Goal: Task Accomplishment & Management: Use online tool/utility

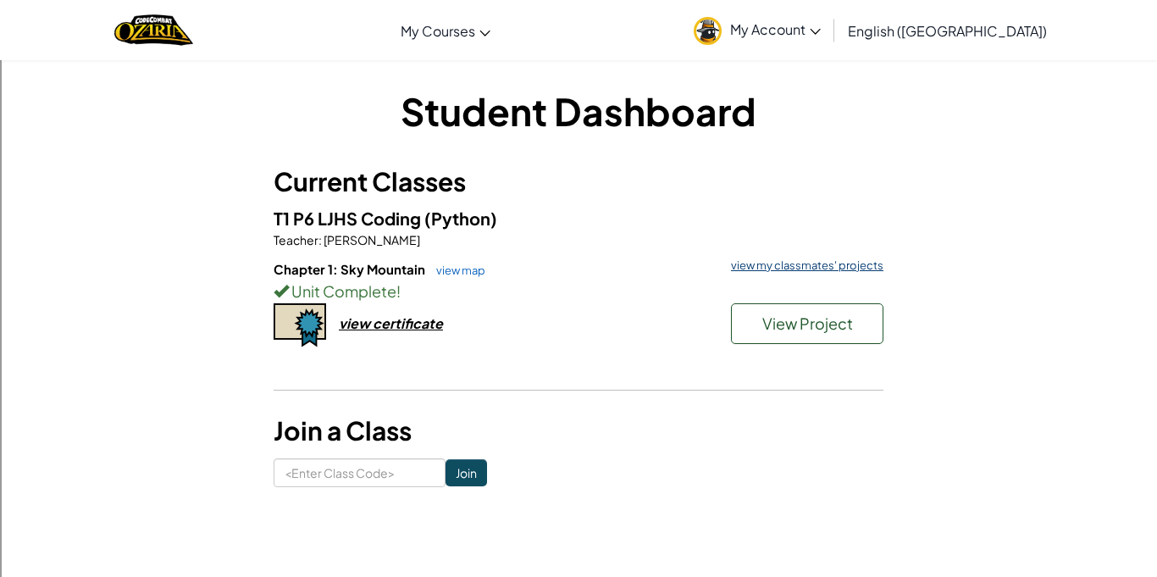
click at [781, 268] on link "view my classmates' projects" at bounding box center [802, 265] width 161 height 11
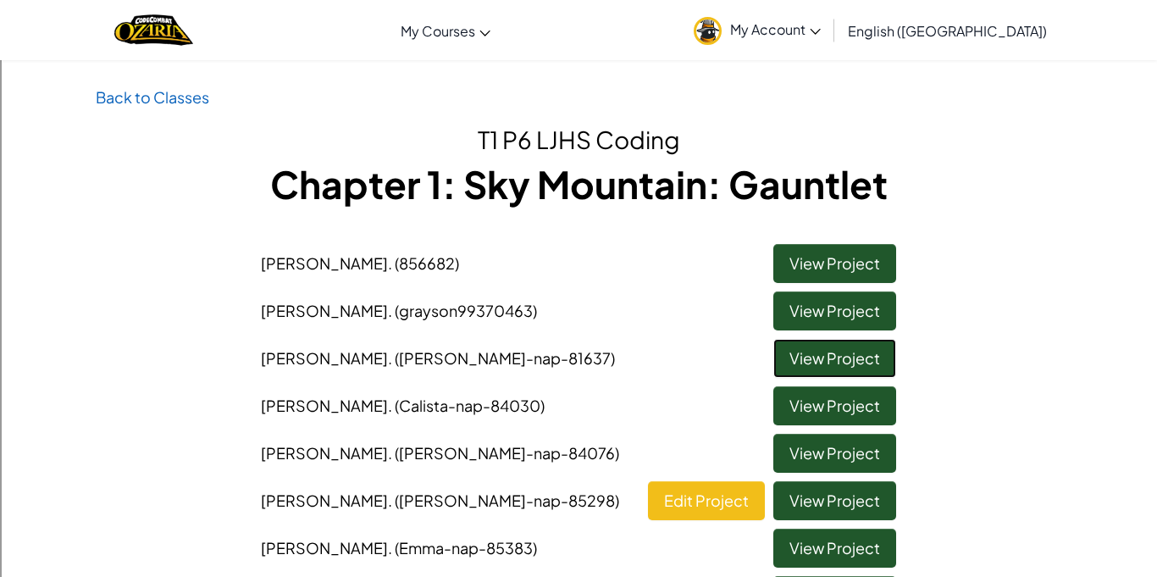
click at [801, 351] on link "View Project" at bounding box center [834, 358] width 123 height 39
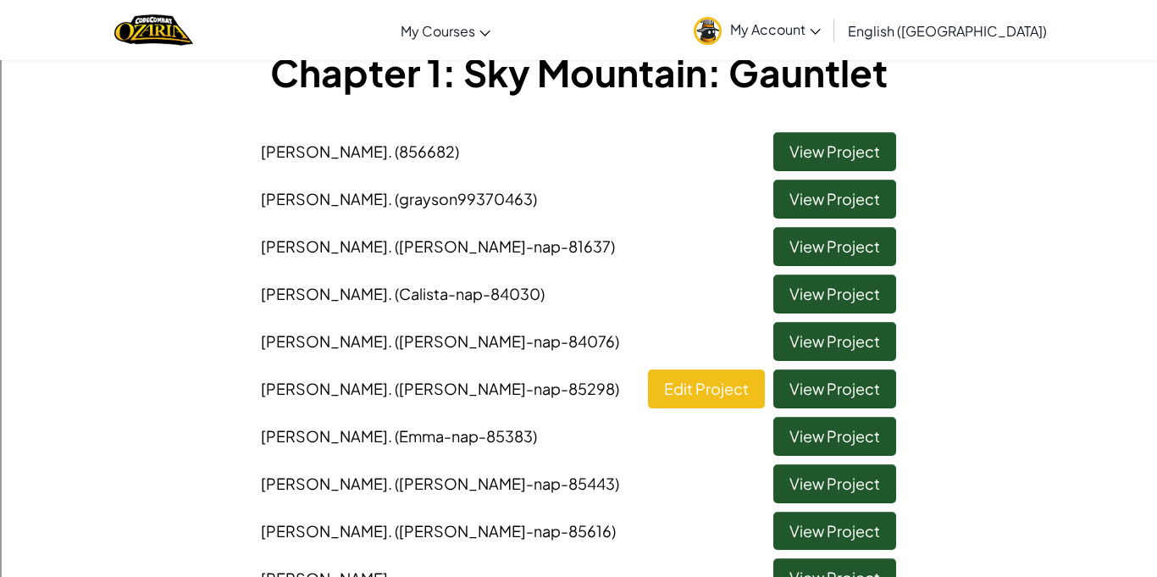
scroll to position [113, 0]
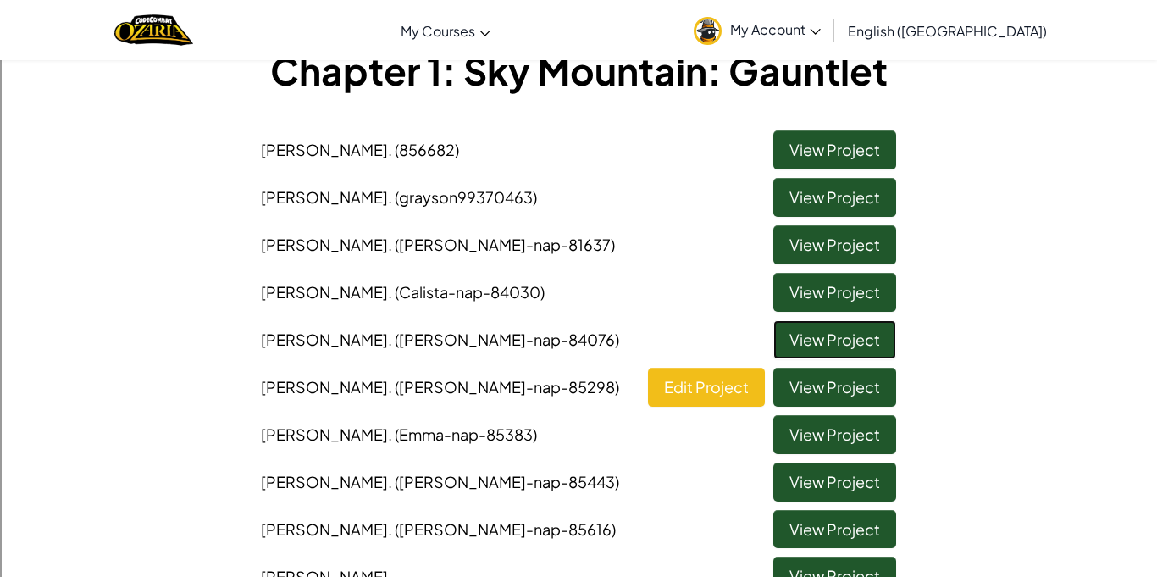
click at [876, 337] on link "View Project" at bounding box center [834, 339] width 123 height 39
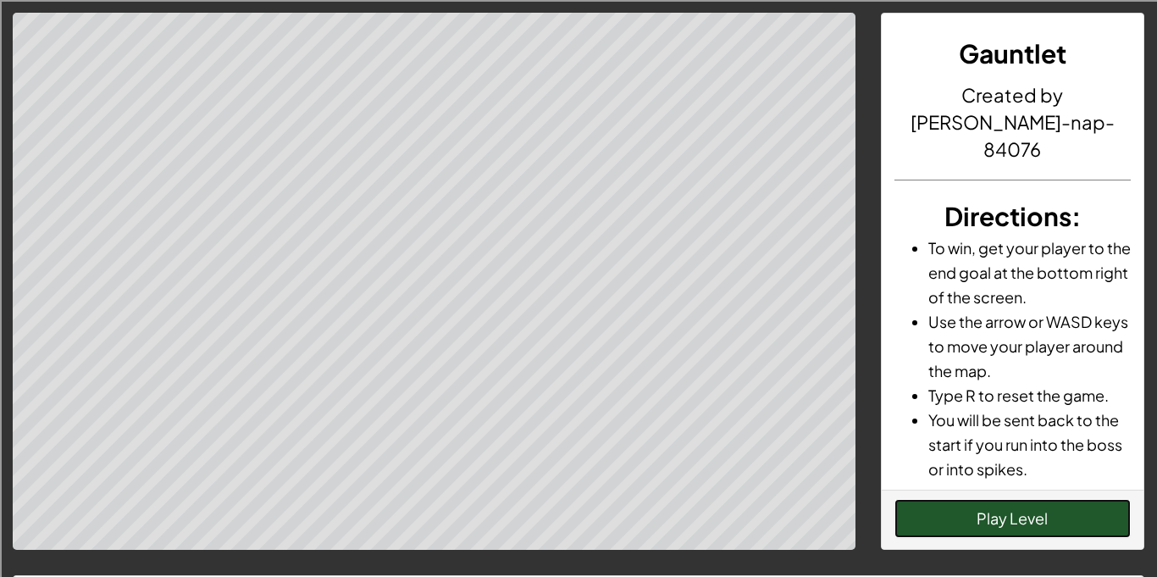
click at [976, 526] on button "Play Level" at bounding box center [1012, 518] width 237 height 39
